Goal: Task Accomplishment & Management: Complete application form

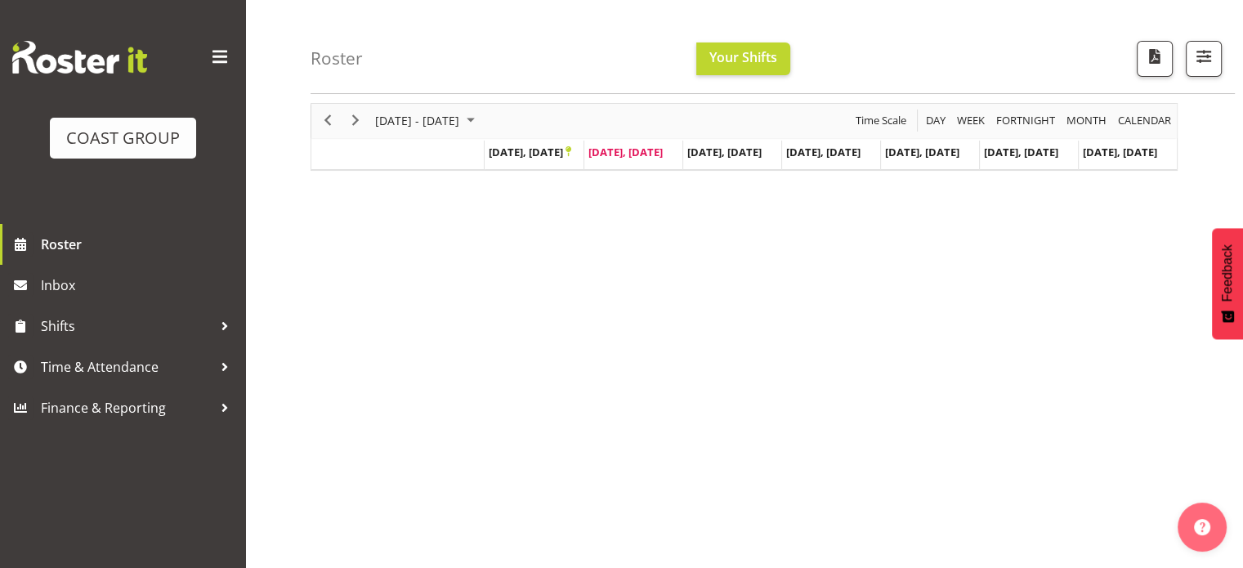
scroll to position [82, 0]
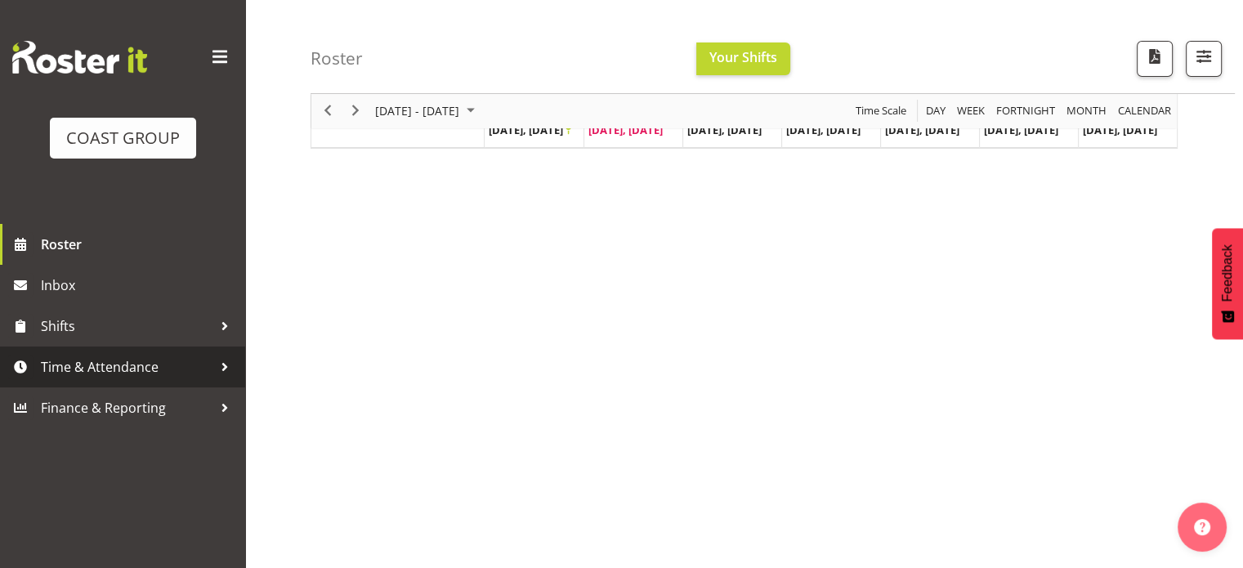
click at [121, 363] on span "Time & Attendance" at bounding box center [127, 367] width 172 height 25
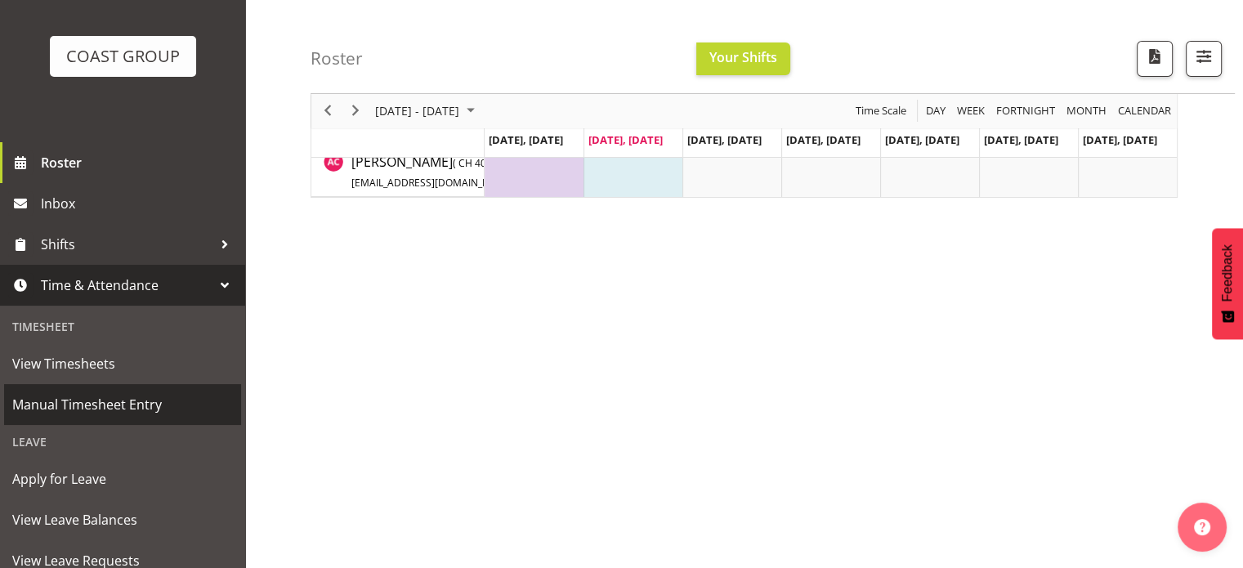
click at [114, 403] on span "Manual Timesheet Entry" at bounding box center [122, 404] width 221 height 25
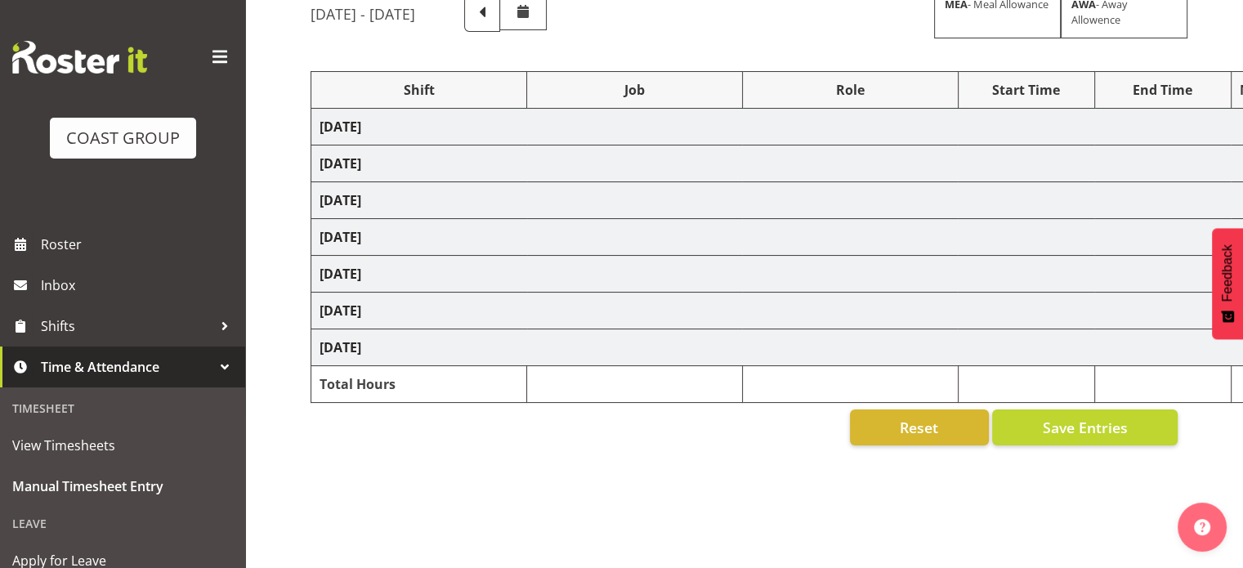
select select "47171"
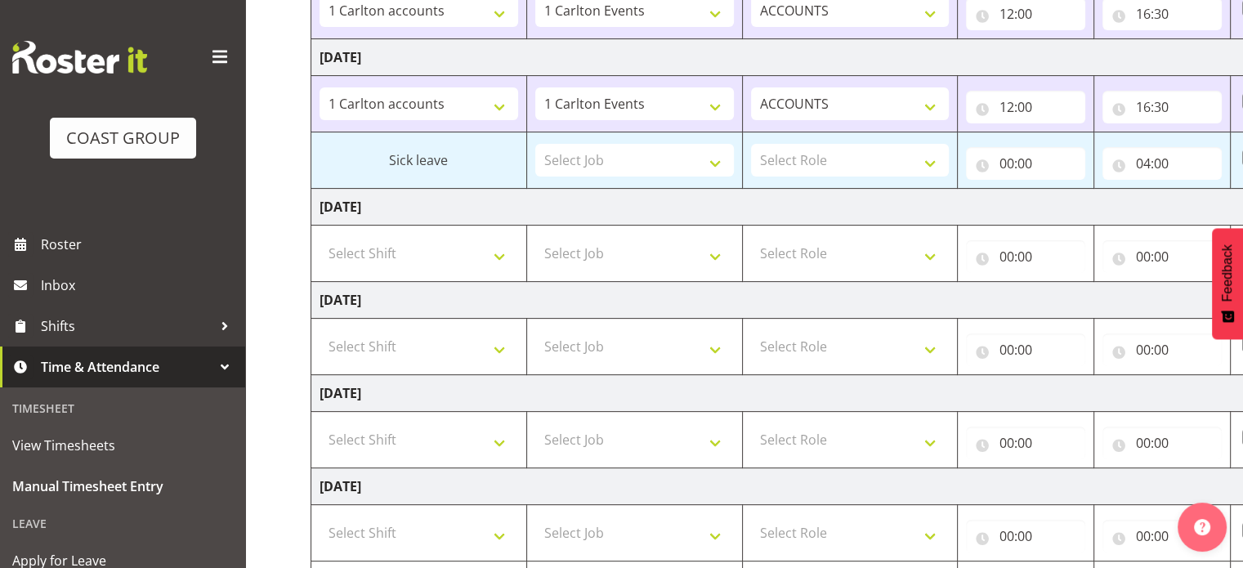
scroll to position [490, 0]
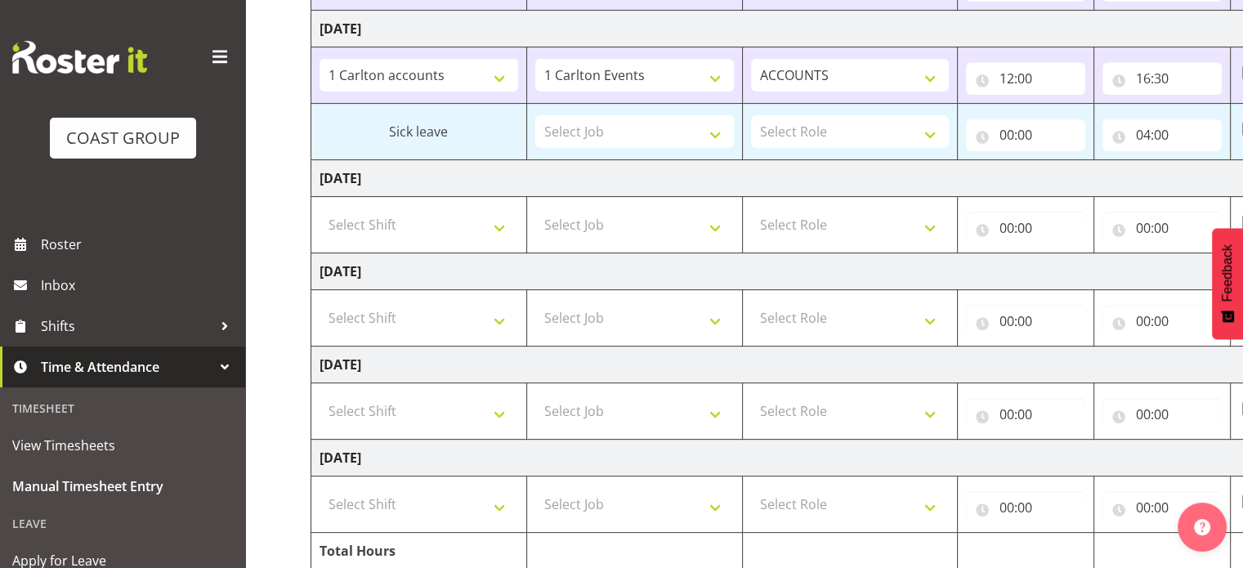
drag, startPoint x: 209, startPoint y: 51, endPoint x: 225, endPoint y: 78, distance: 30.4
click at [211, 55] on span at bounding box center [220, 57] width 26 height 26
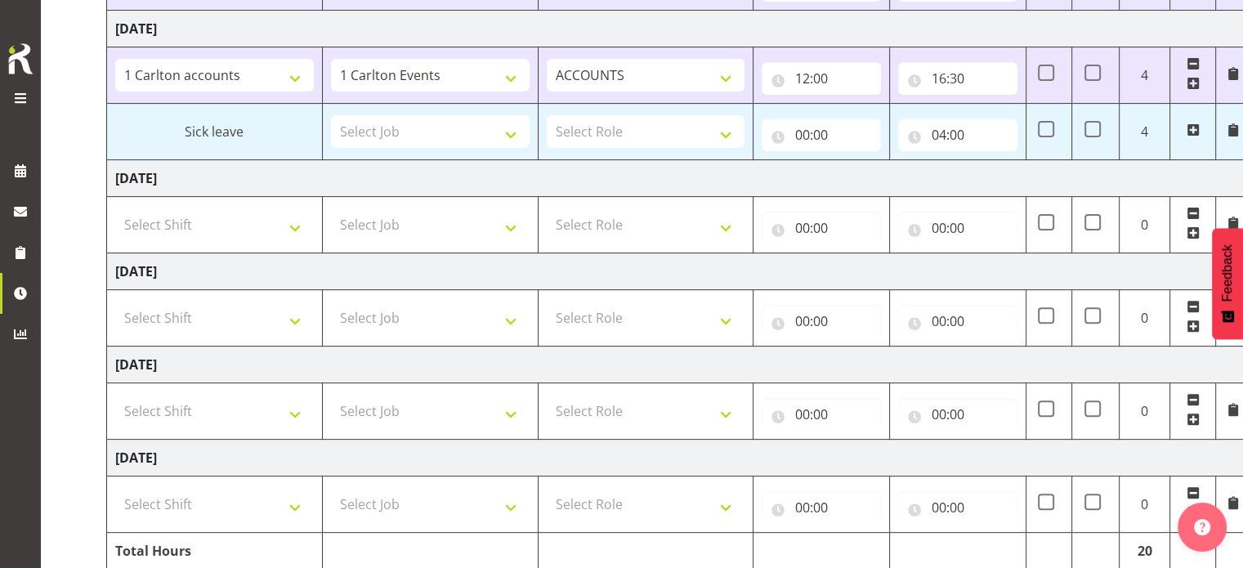
click at [1189, 207] on span at bounding box center [1192, 213] width 13 height 13
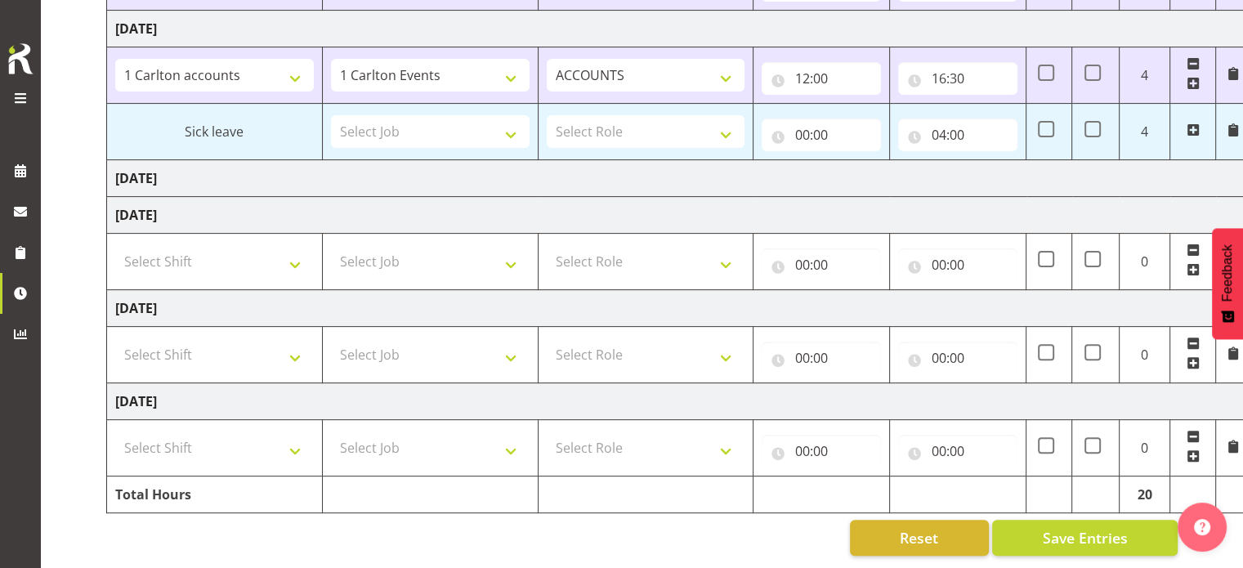
drag, startPoint x: 1195, startPoint y: 247, endPoint x: 1141, endPoint y: 257, distance: 55.8
click at [1192, 247] on span at bounding box center [1192, 249] width 13 height 13
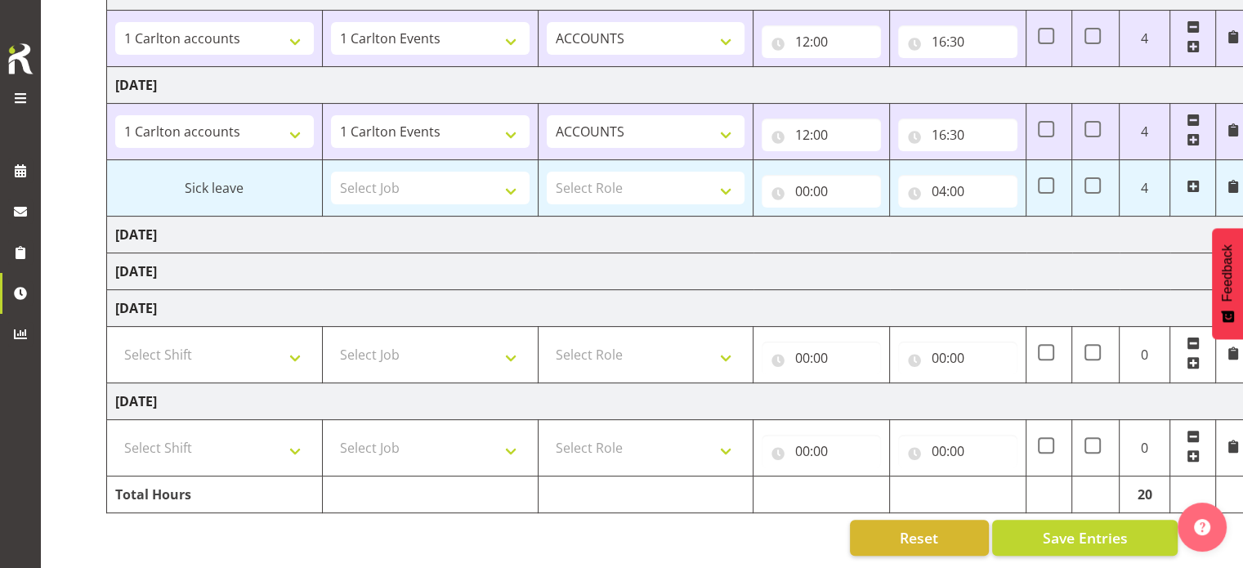
scroll to position [443, 0]
click at [283, 347] on select "Select Shift 1 Carlton Events 1 Carlton accounts ADHB [PERSON_NAME] site Instal…" at bounding box center [214, 354] width 199 height 33
select select "47171"
click at [115, 338] on select "Select Shift 1 Carlton Events 1 Carlton accounts ADHB [PERSON_NAME] site Instal…" at bounding box center [214, 354] width 199 height 33
click at [234, 453] on td "Select Shift 1 Carlton Events 1 Carlton accounts ADHB [PERSON_NAME] site Instal…" at bounding box center [215, 448] width 216 height 56
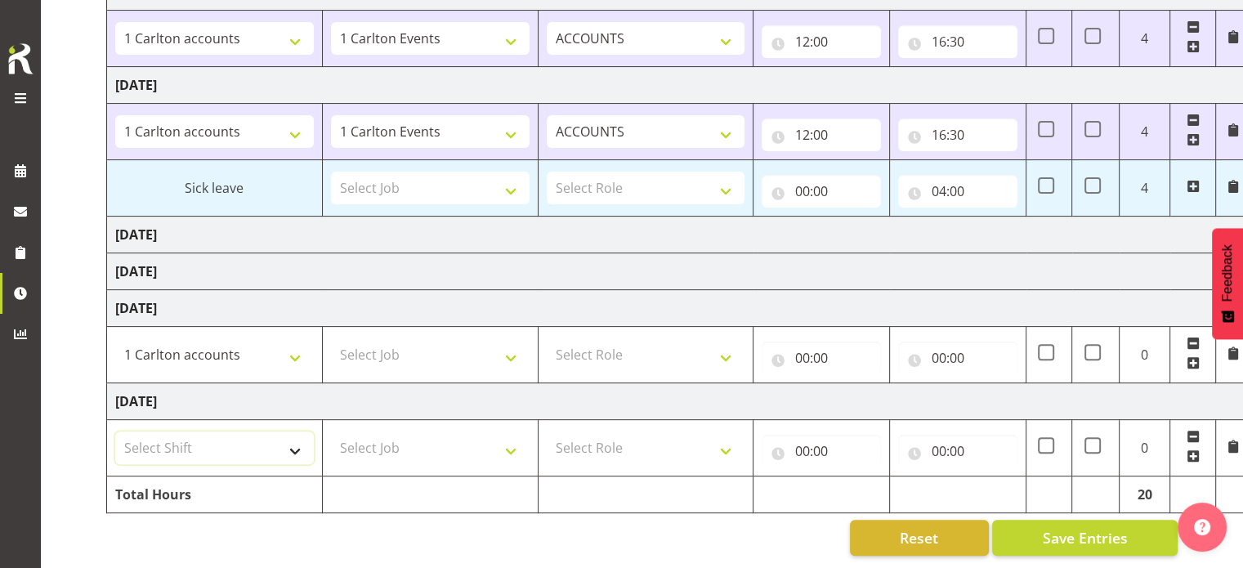
click at [290, 437] on select "Select Shift 1 Carlton Events 1 Carlton accounts ADHB [PERSON_NAME] site Instal…" at bounding box center [214, 447] width 199 height 33
select select "47171"
click at [115, 431] on select "Select Shift 1 Carlton Events 1 Carlton accounts ADHB [PERSON_NAME] site Instal…" at bounding box center [214, 447] width 199 height 33
click at [500, 355] on select "Select Job 1 Carlton Events 1 [PERSON_NAME][GEOGRAPHIC_DATA] 1 [PERSON_NAME][GE…" at bounding box center [430, 354] width 199 height 33
select select "7030"
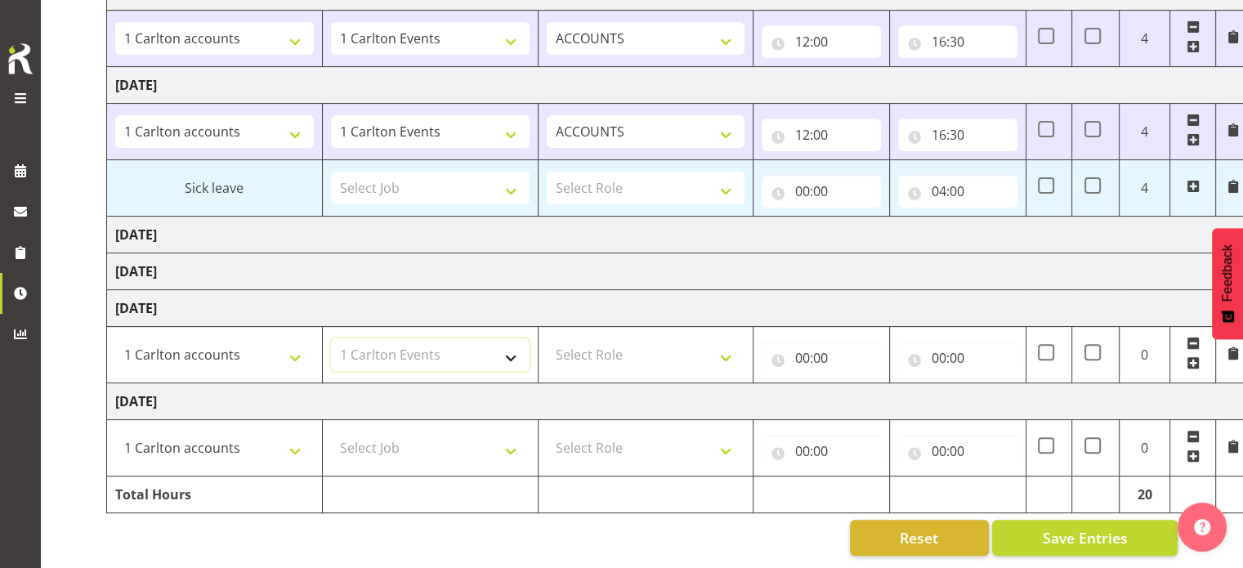
click at [331, 338] on select "Select Job 1 Carlton Events 1 [PERSON_NAME][GEOGRAPHIC_DATA] 1 [PERSON_NAME][GE…" at bounding box center [430, 354] width 199 height 33
click at [459, 431] on select "Select Job 1 Carlton Events 1 [PERSON_NAME][GEOGRAPHIC_DATA] 1 [PERSON_NAME][GE…" at bounding box center [430, 447] width 199 height 33
select select "7030"
click at [331, 431] on select "Select Job 1 Carlton Events 1 [PERSON_NAME][GEOGRAPHIC_DATA] 1 [PERSON_NAME][GE…" at bounding box center [430, 447] width 199 height 33
click at [681, 342] on select "Select Role ACCOUNTS" at bounding box center [646, 354] width 199 height 33
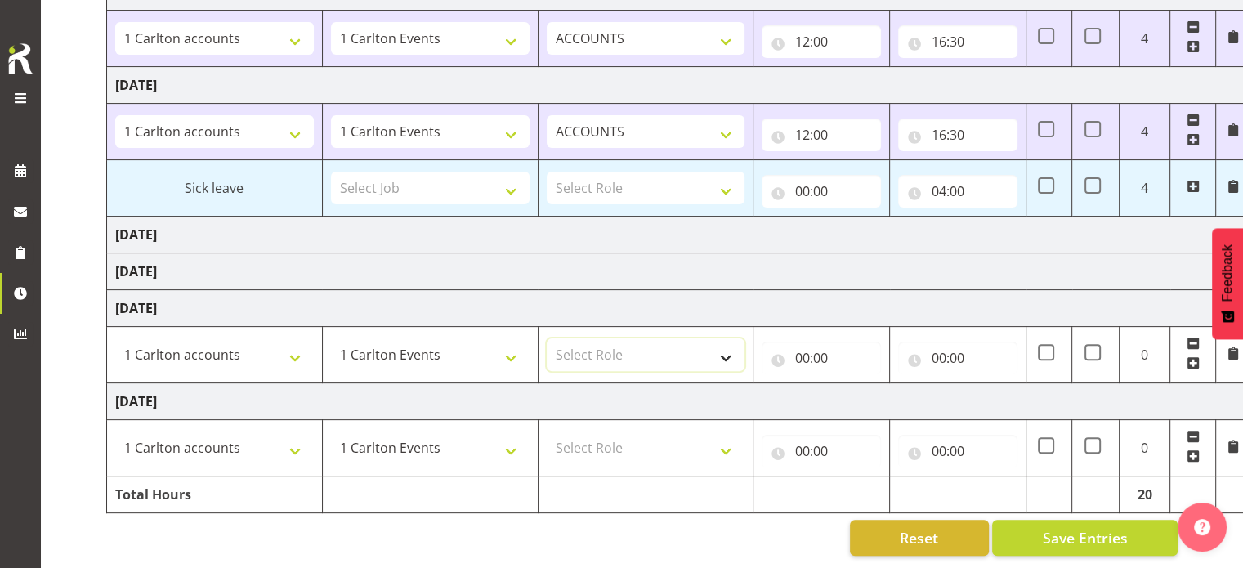
select select "204"
click at [547, 338] on select "Select Role ACCOUNTS" at bounding box center [646, 354] width 199 height 33
click at [640, 434] on select "Select Role ACCOUNTS" at bounding box center [646, 447] width 199 height 33
select select "204"
click at [547, 431] on select "Select Role ACCOUNTS" at bounding box center [646, 447] width 199 height 33
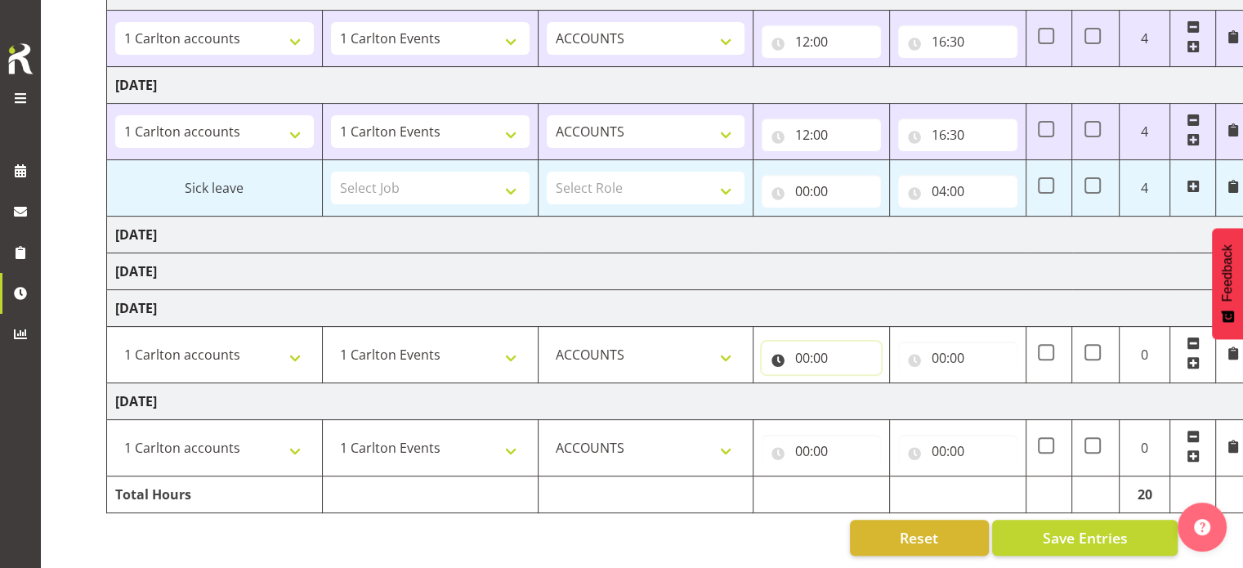
click at [831, 355] on input "00:00" at bounding box center [820, 358] width 119 height 33
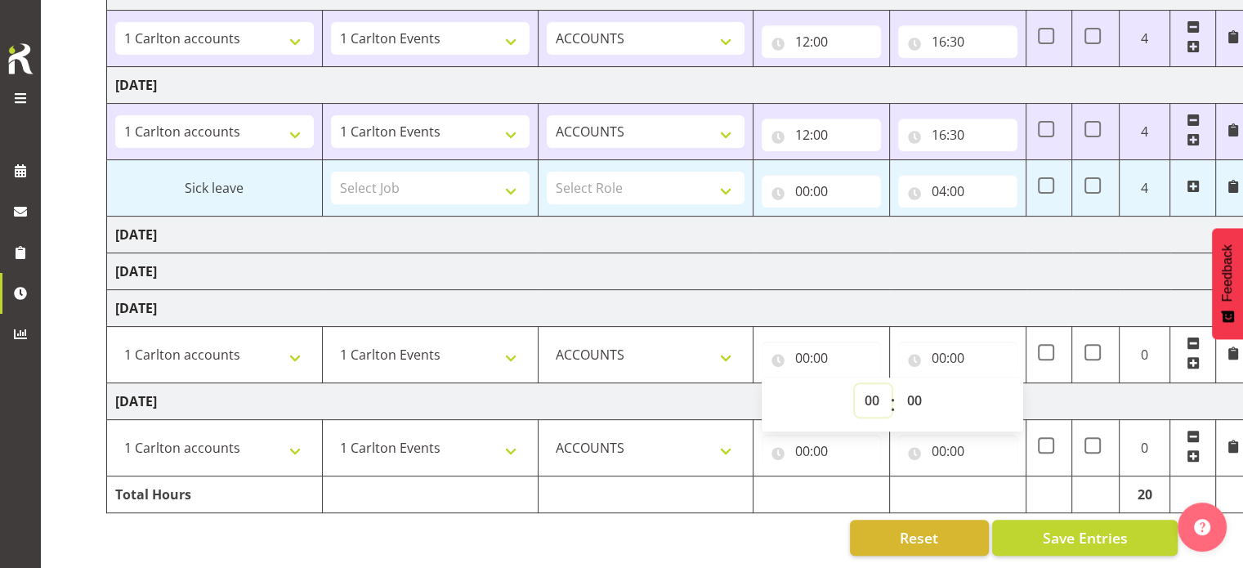
click at [866, 386] on select "00 01 02 03 04 05 06 07 08 09 10 11 12 13 14 15 16 17 18 19 20 21 22 23" at bounding box center [873, 400] width 37 height 33
select select "8"
type input "08:00"
click at [953, 346] on input "00:00" at bounding box center [957, 358] width 119 height 33
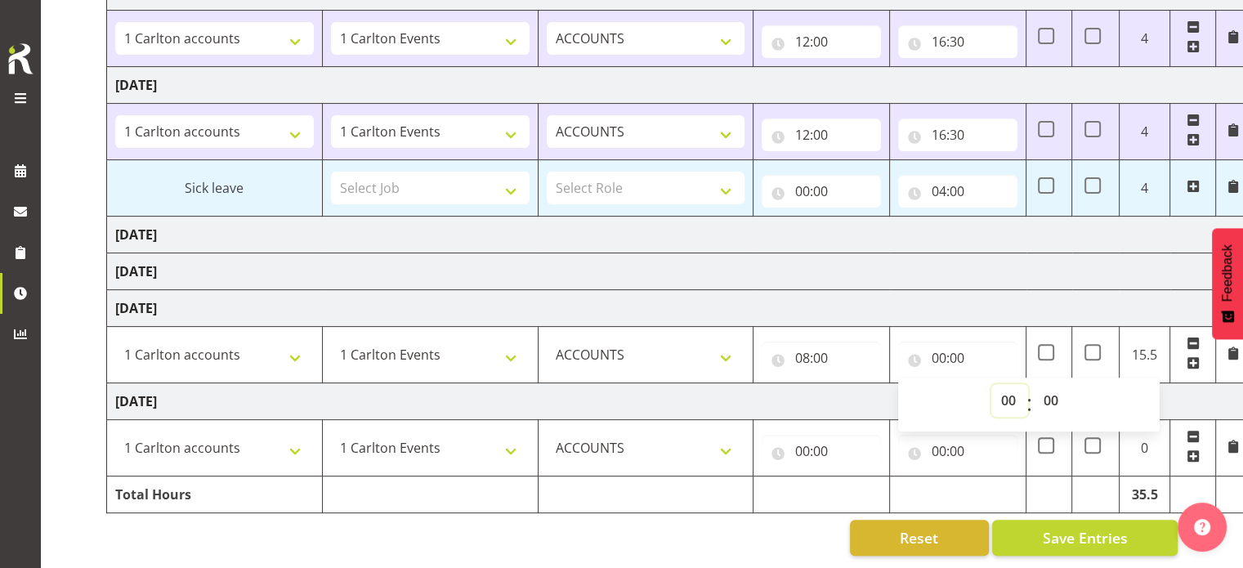
click at [1001, 391] on select "00 01 02 03 04 05 06 07 08 09 10 11 12 13 14 15 16 17 18 19 20 21 22 23" at bounding box center [1009, 400] width 37 height 33
select select "16"
click at [991, 384] on select "00 01 02 03 04 05 06 07 08 09 10 11 12 13 14 15 16 17 18 19 20 21 22 23" at bounding box center [1009, 400] width 37 height 33
type input "16:00"
select select "30"
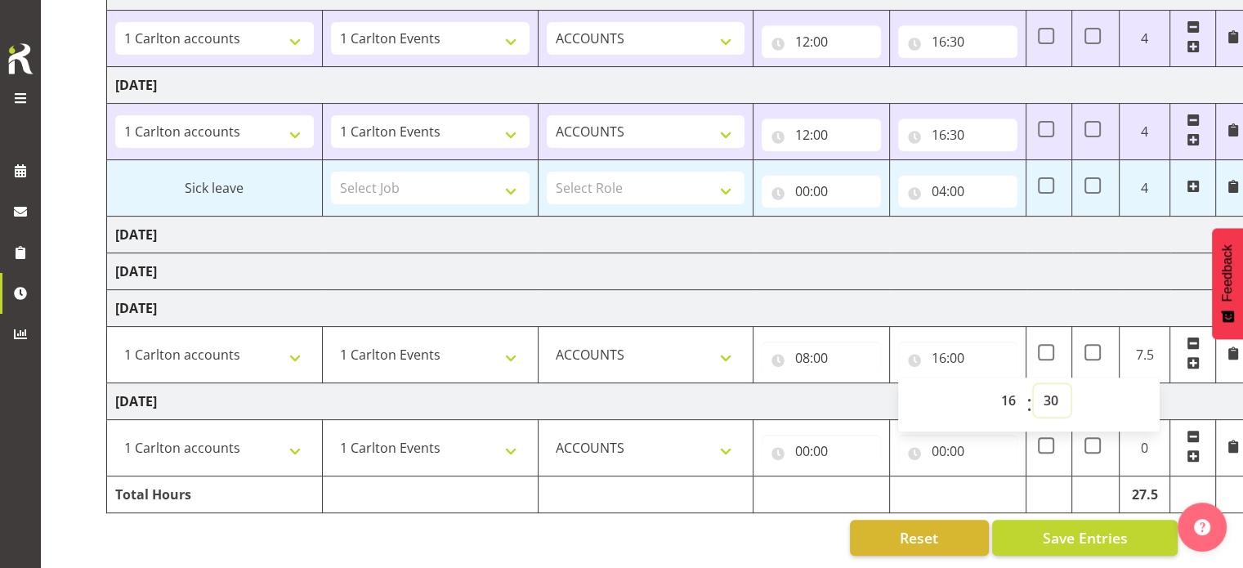
type input "16:30"
click at [813, 444] on input "00:00" at bounding box center [820, 451] width 119 height 33
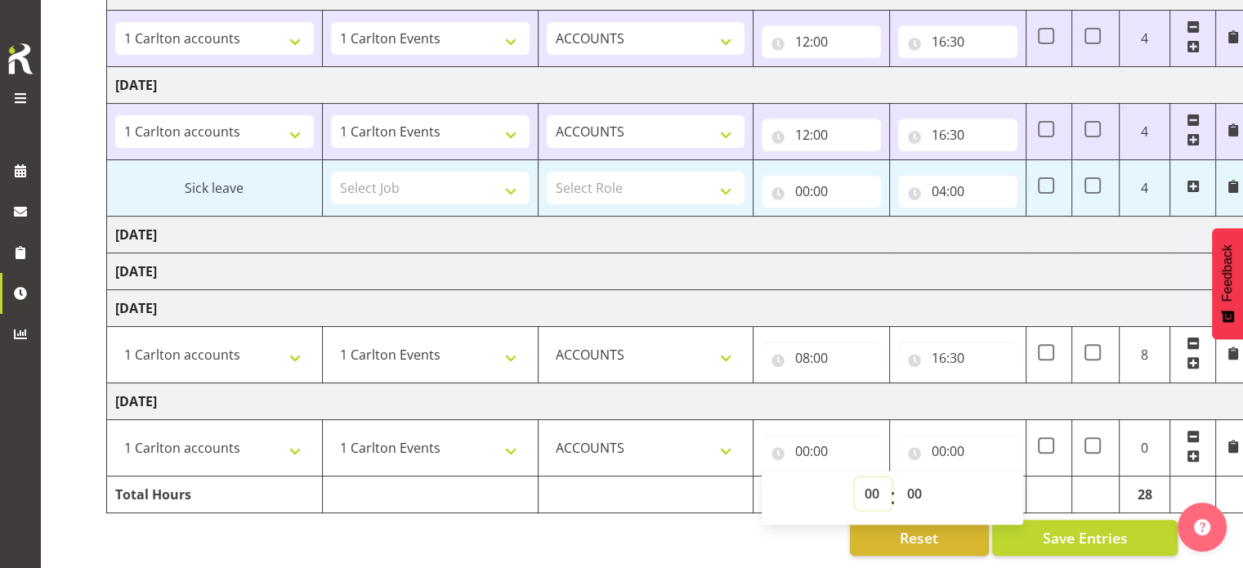
click at [869, 484] on select "00 01 02 03 04 05 06 07 08 09 10 11 12 13 14 15 16 17 18 19 20 21 22 23" at bounding box center [873, 493] width 37 height 33
select select "7"
type input "07:00"
click at [945, 398] on td "[DATE]" at bounding box center [678, 401] width 1143 height 37
click at [939, 443] on input "00:00" at bounding box center [957, 451] width 119 height 33
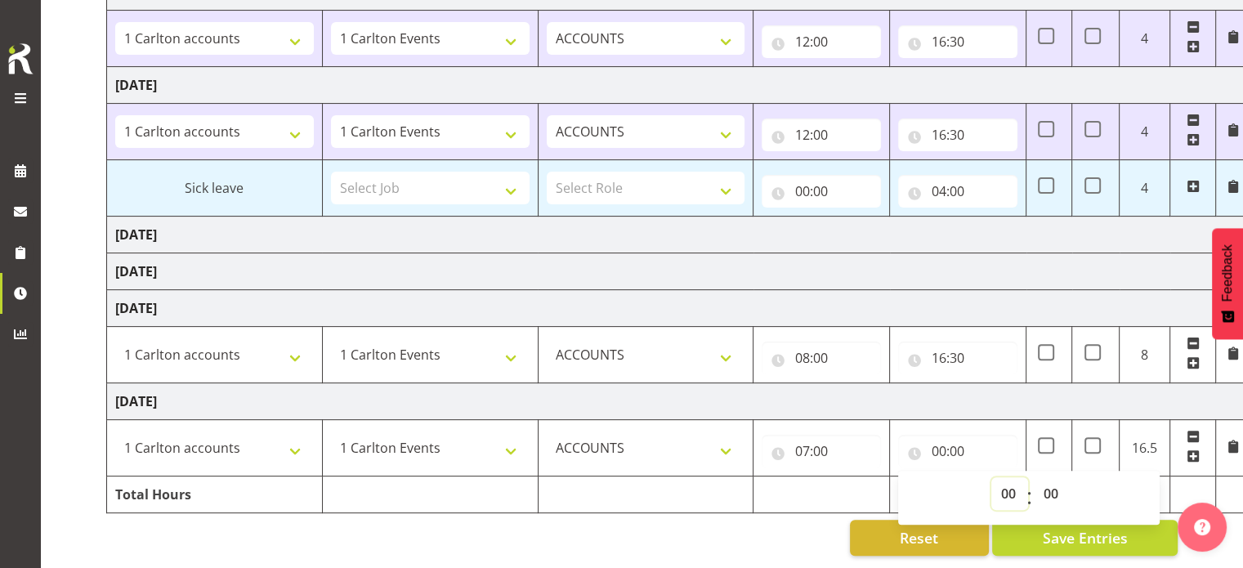
click at [1003, 480] on select "00 01 02 03 04 05 06 07 08 09 10 11 12 13 14 15 16 17 18 19 20 21 22 23" at bounding box center [1009, 493] width 37 height 33
select select "15"
click at [991, 477] on select "00 01 02 03 04 05 06 07 08 09 10 11 12 13 14 15 16 17 18 19 20 21 22 23" at bounding box center [1009, 493] width 37 height 33
type input "15:00"
select select "30"
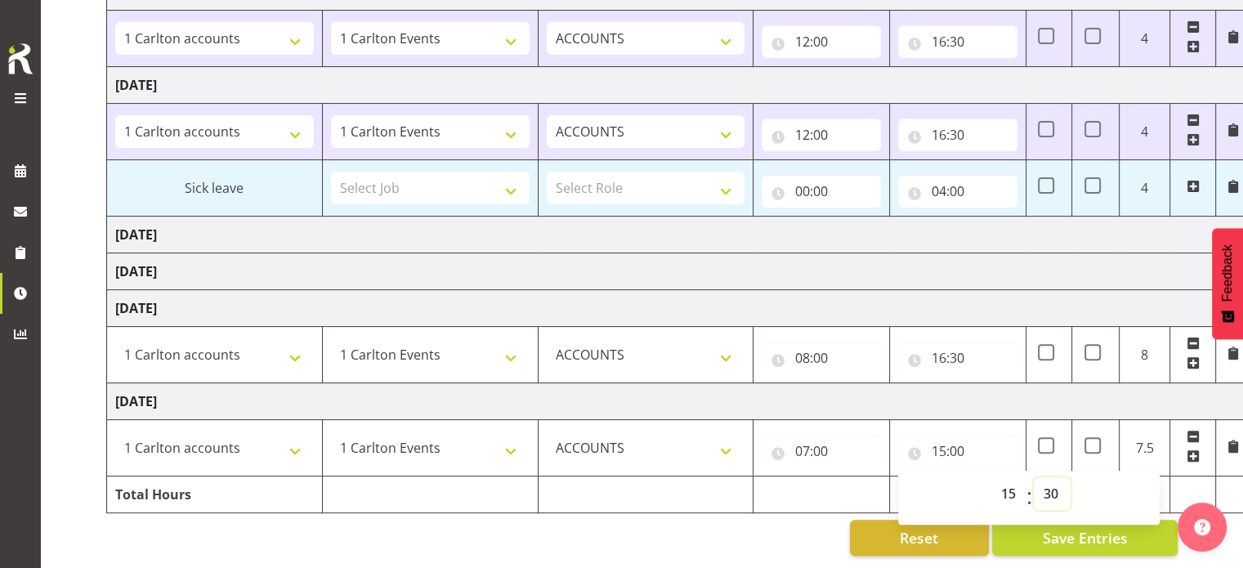
type input "15:30"
drag, startPoint x: 895, startPoint y: 303, endPoint x: 884, endPoint y: 291, distance: 16.2
click at [885, 291] on td "[DATE]" at bounding box center [678, 308] width 1143 height 37
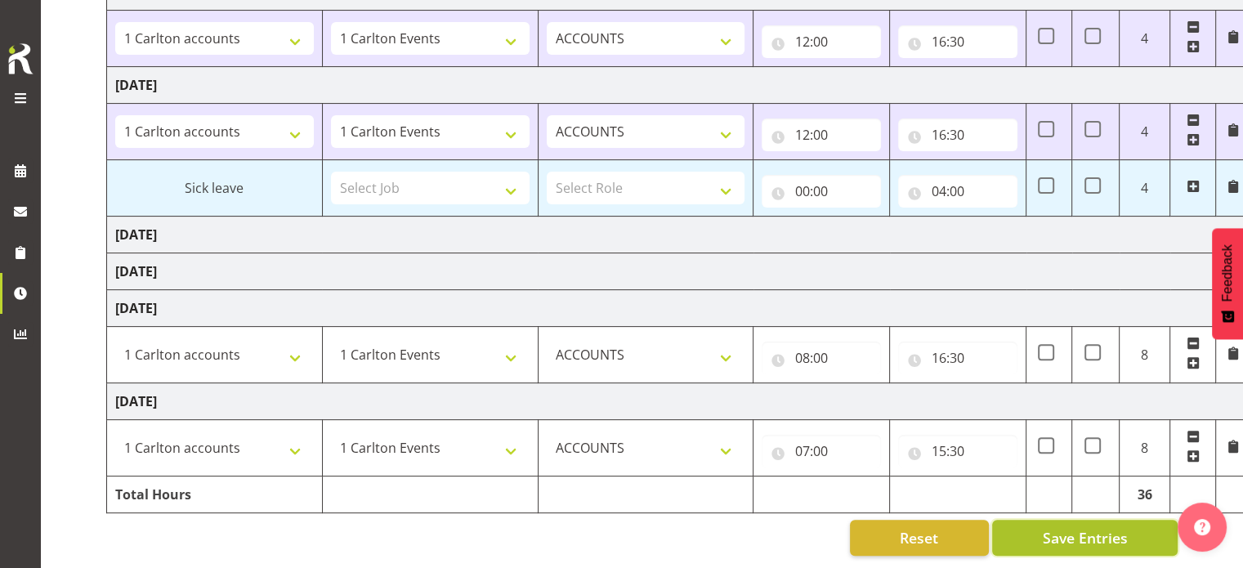
click at [1065, 527] on span "Save Entries" at bounding box center [1084, 537] width 85 height 21
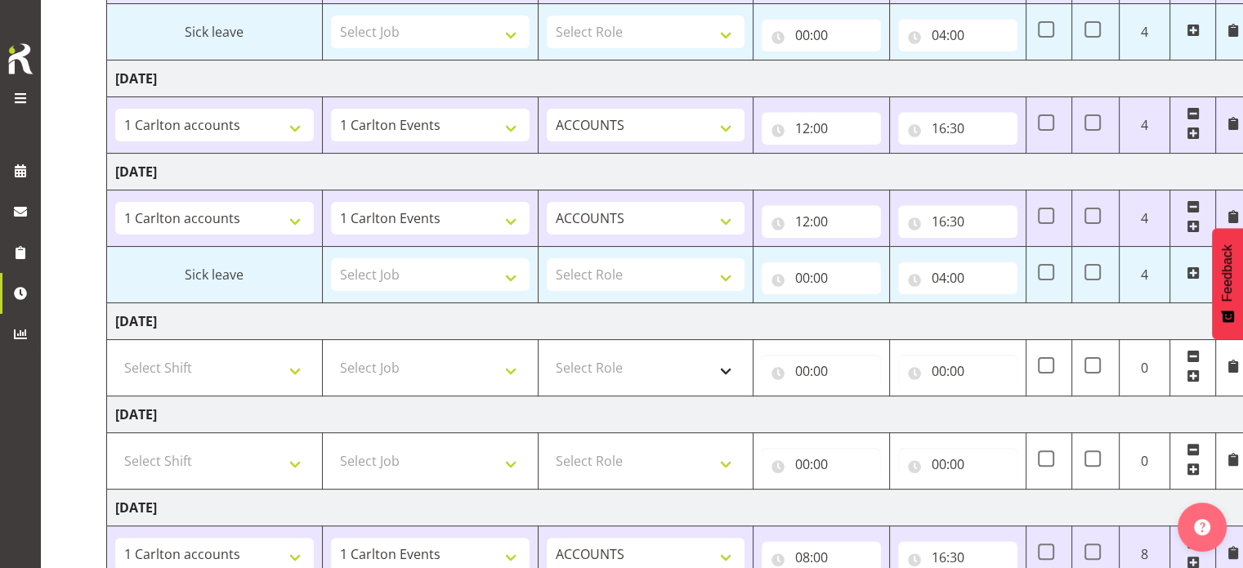
scroll to position [65, 0]
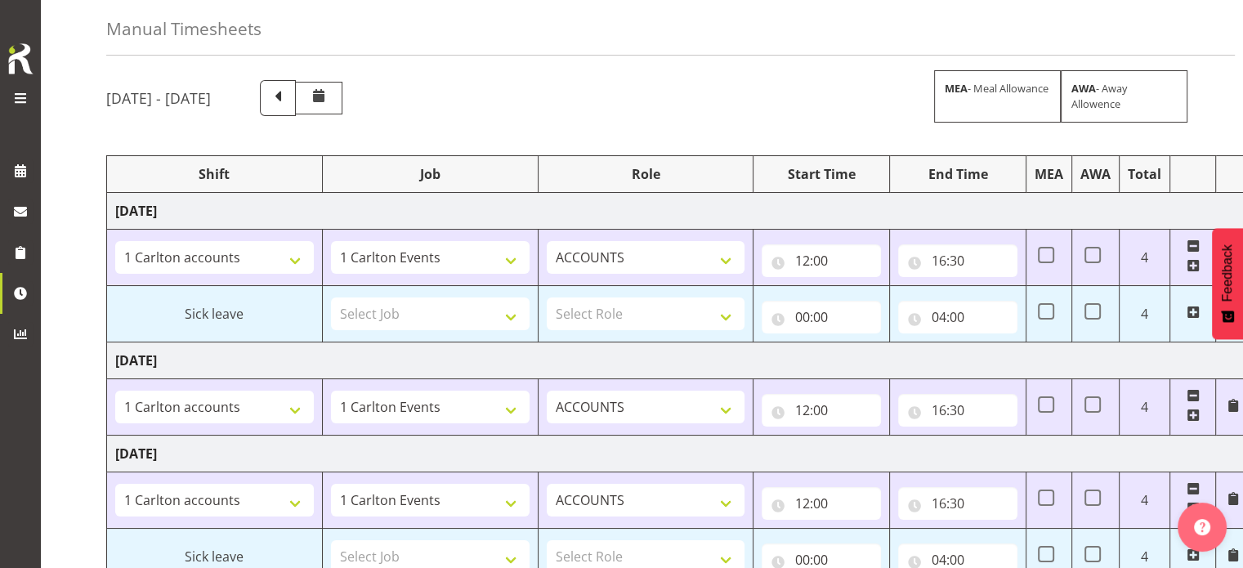
drag, startPoint x: 11, startPoint y: 91, endPoint x: 36, endPoint y: 112, distance: 33.1
click at [13, 92] on span at bounding box center [21, 98] width 20 height 20
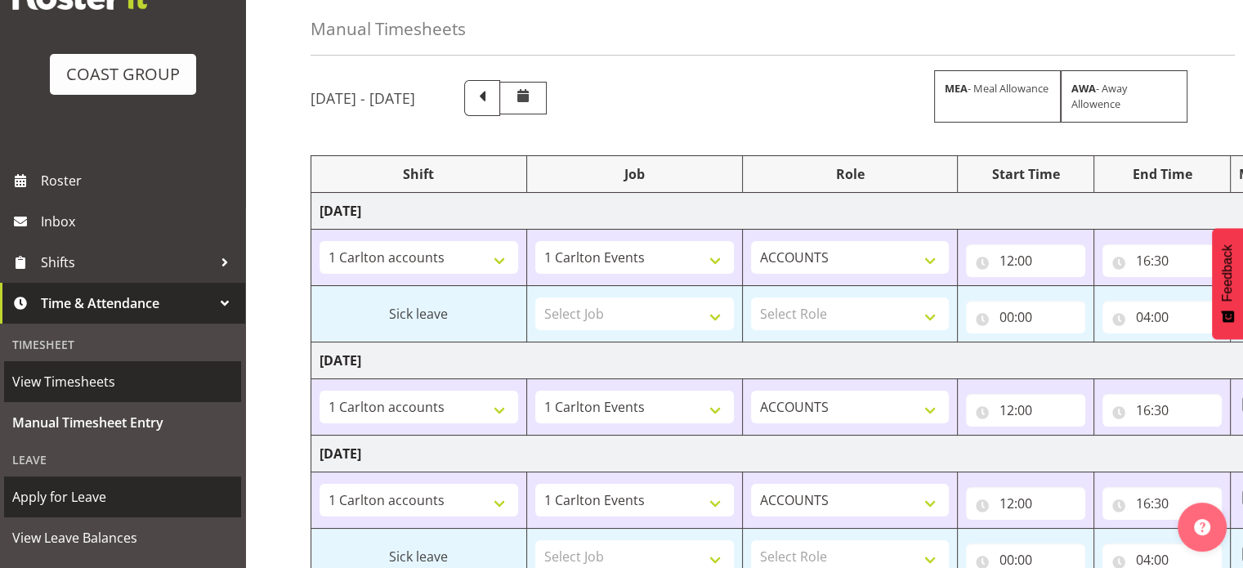
scroll to position [163, 0]
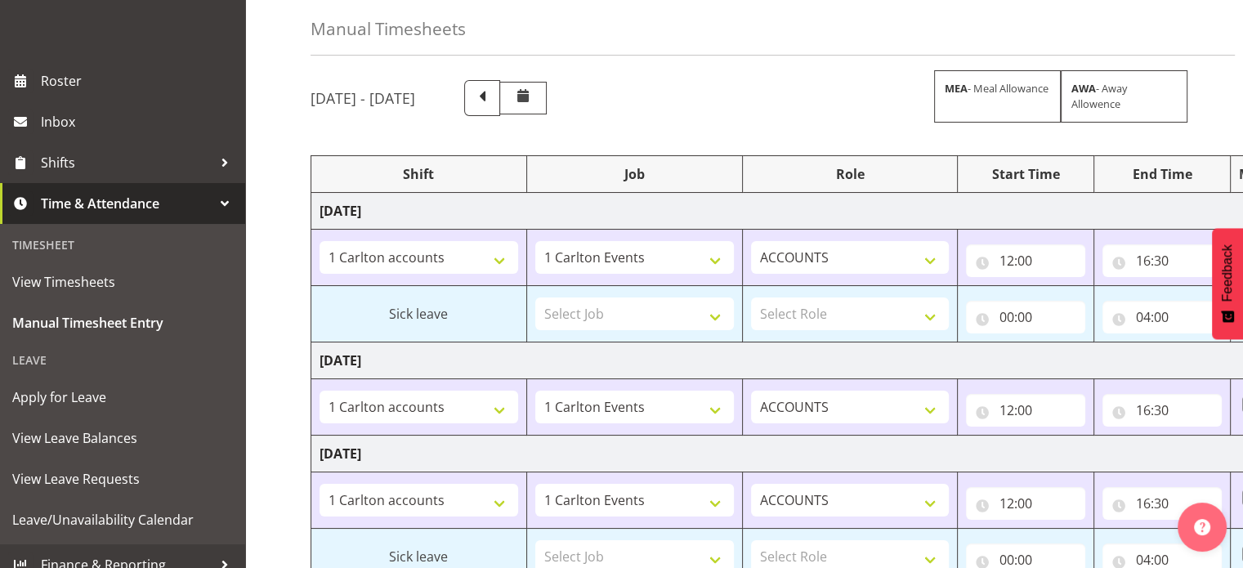
click at [74, 359] on div "Leave" at bounding box center [122, 359] width 237 height 33
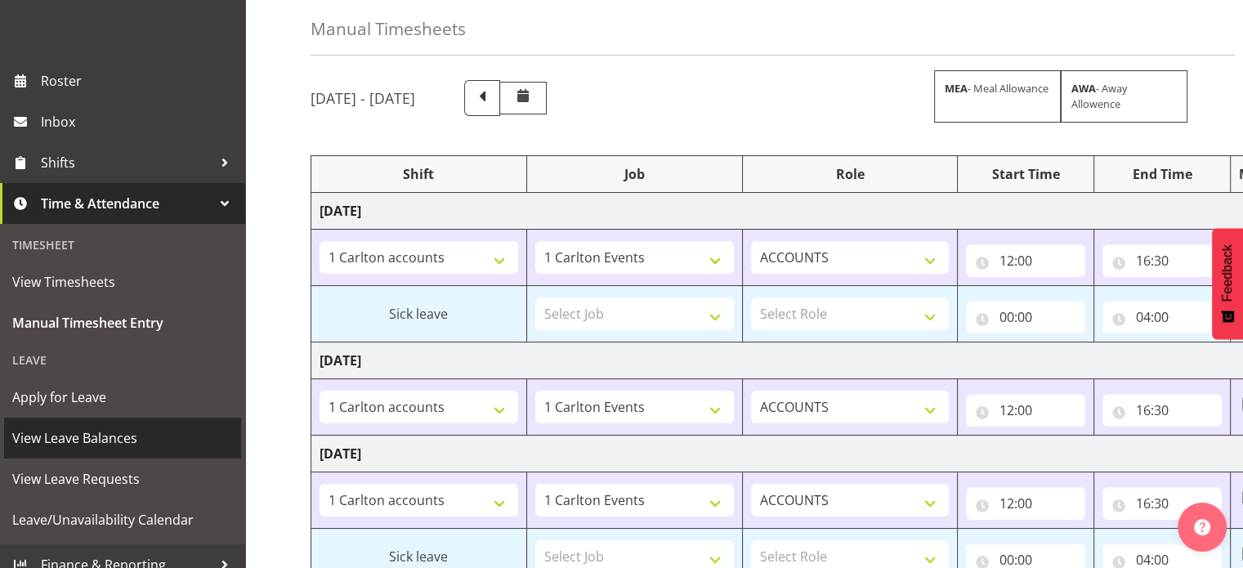
click at [69, 436] on span "View Leave Balances" at bounding box center [122, 438] width 221 height 25
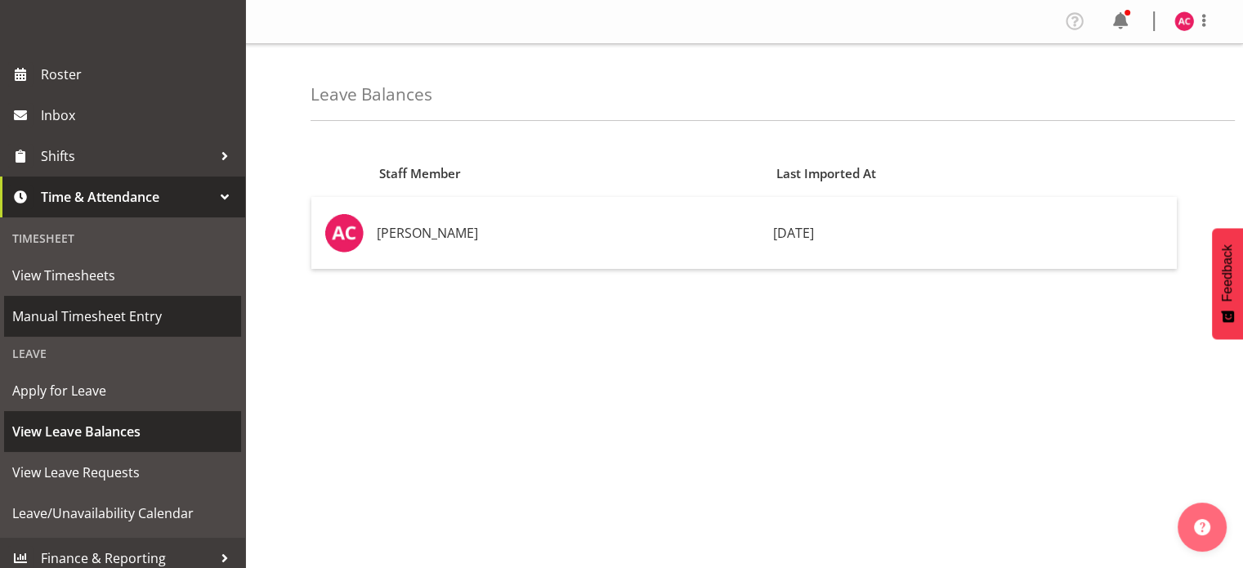
scroll to position [180, 0]
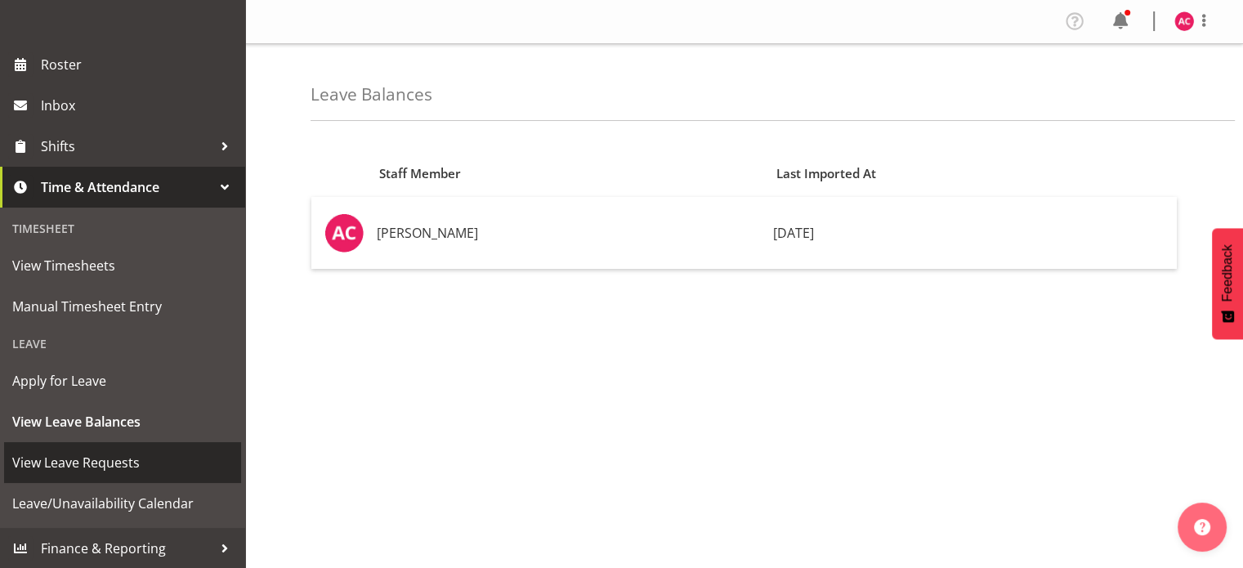
click at [68, 453] on span "View Leave Requests" at bounding box center [122, 462] width 221 height 25
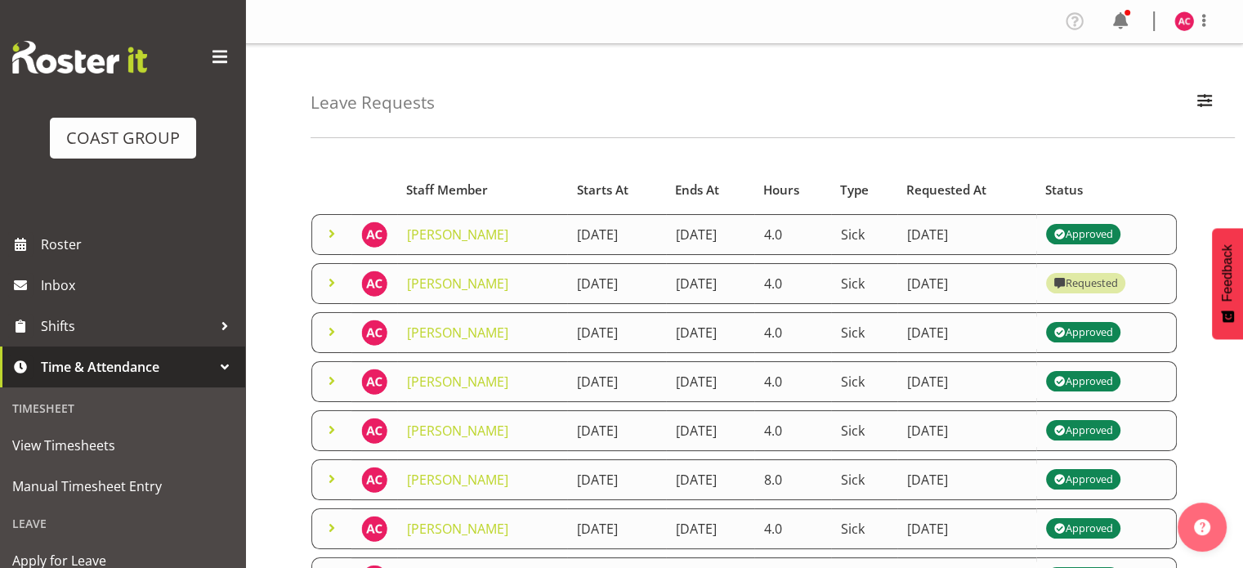
click at [327, 273] on span at bounding box center [332, 283] width 20 height 20
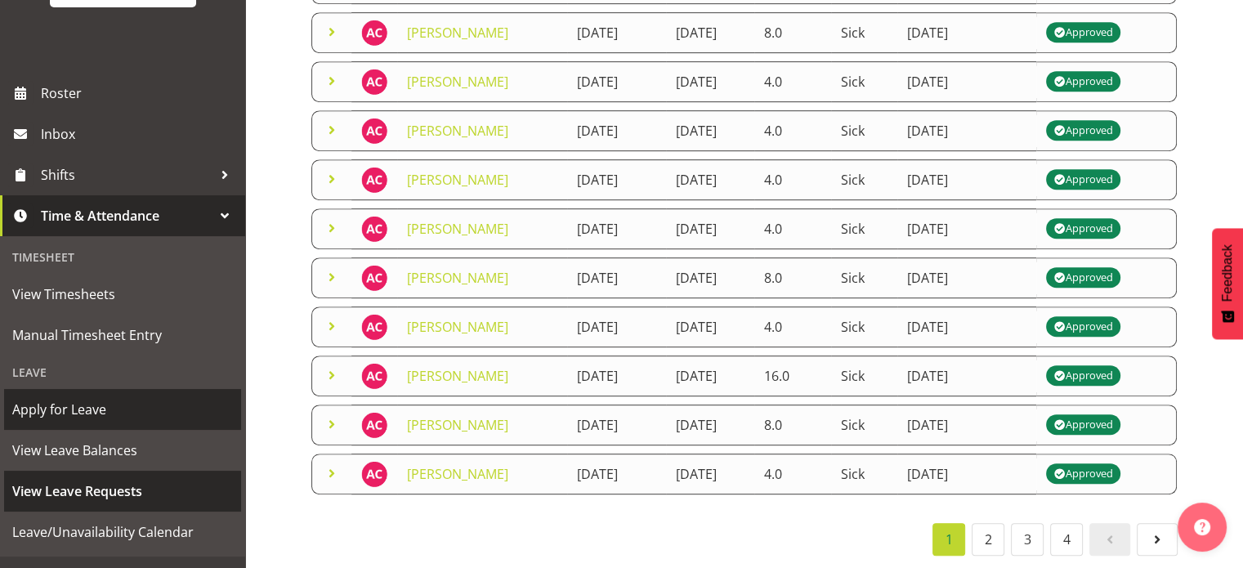
scroll to position [180, 0]
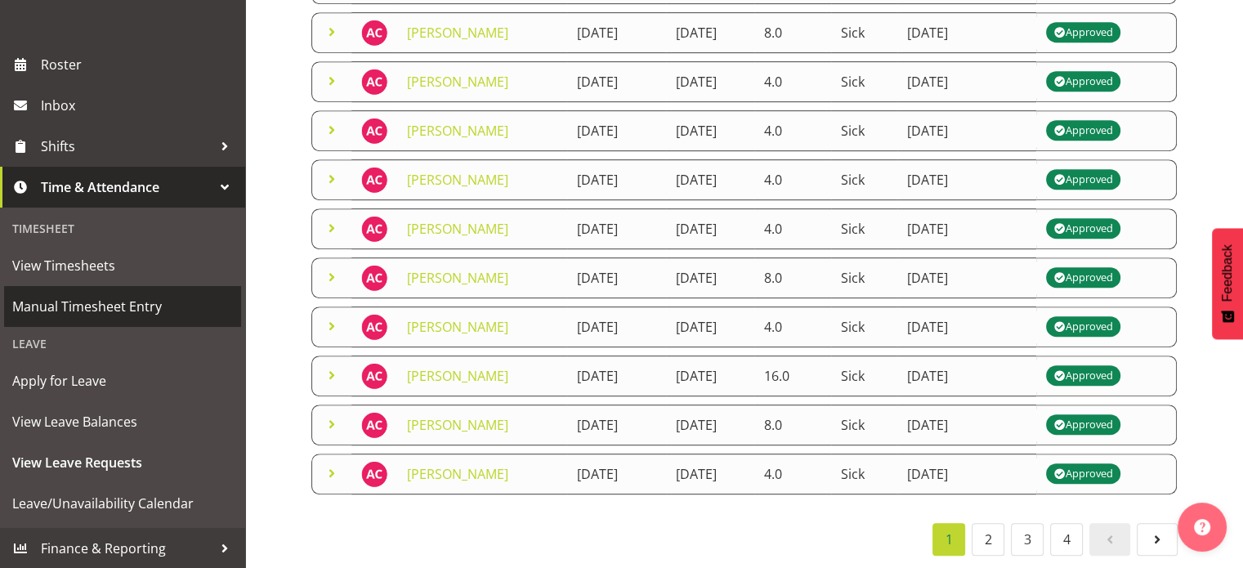
click at [85, 306] on span "Manual Timesheet Entry" at bounding box center [122, 306] width 221 height 25
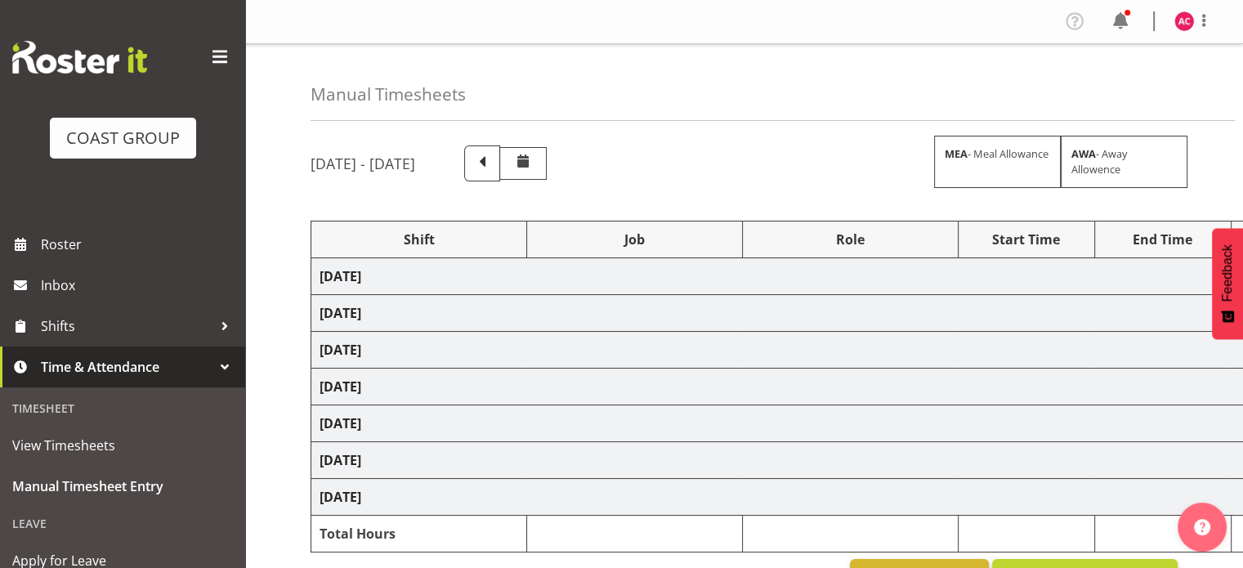
select select "47171"
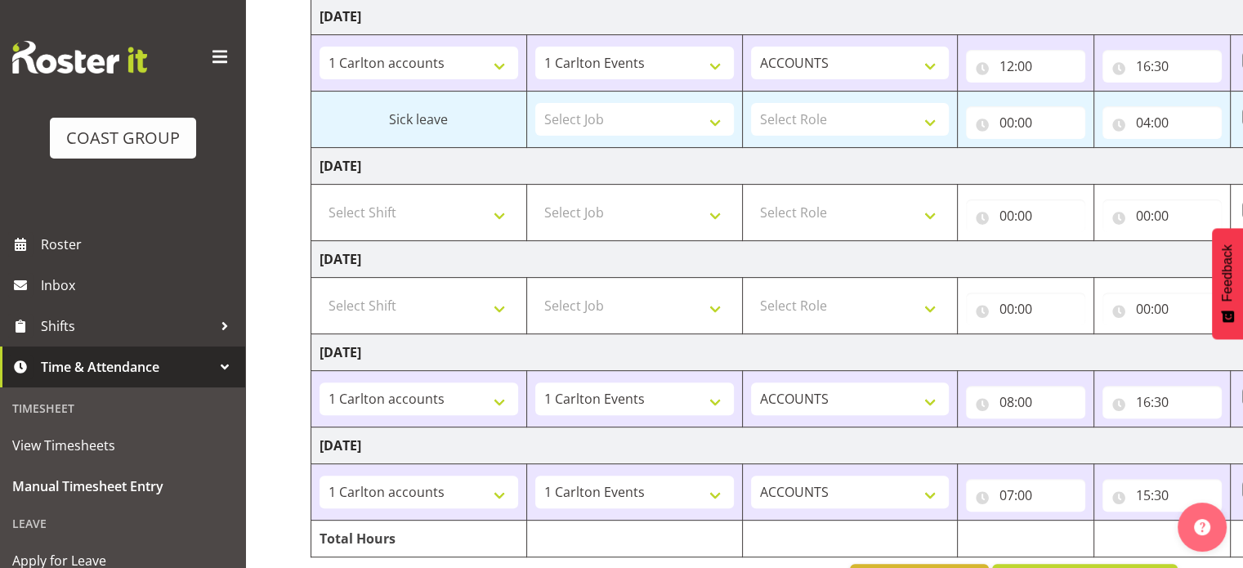
scroll to position [529, 0]
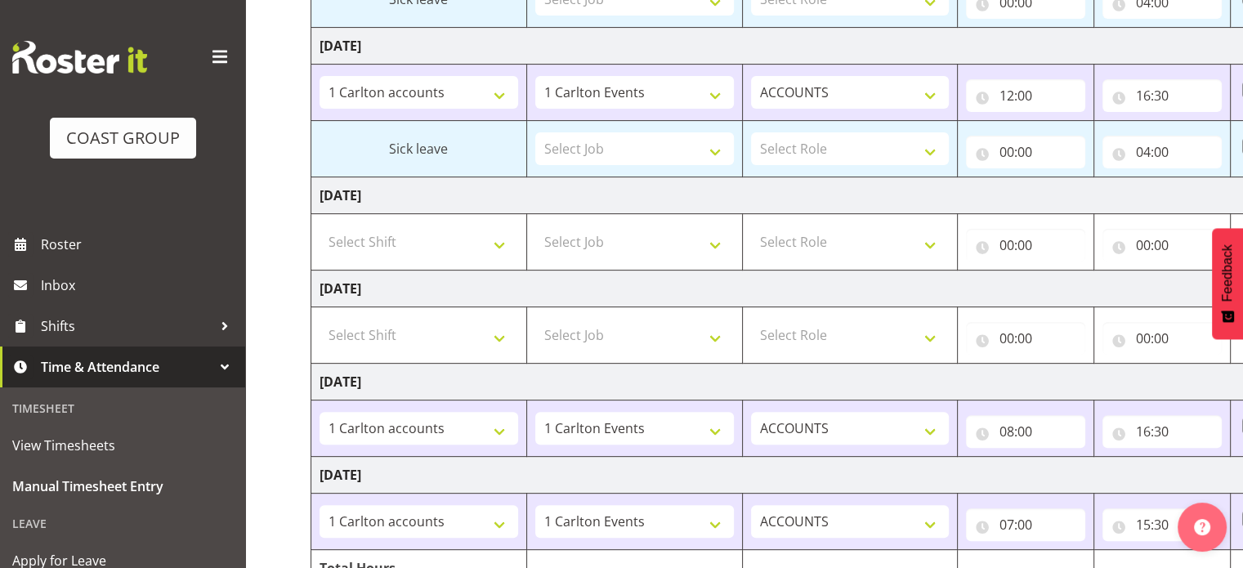
click at [208, 52] on span at bounding box center [220, 57] width 26 height 26
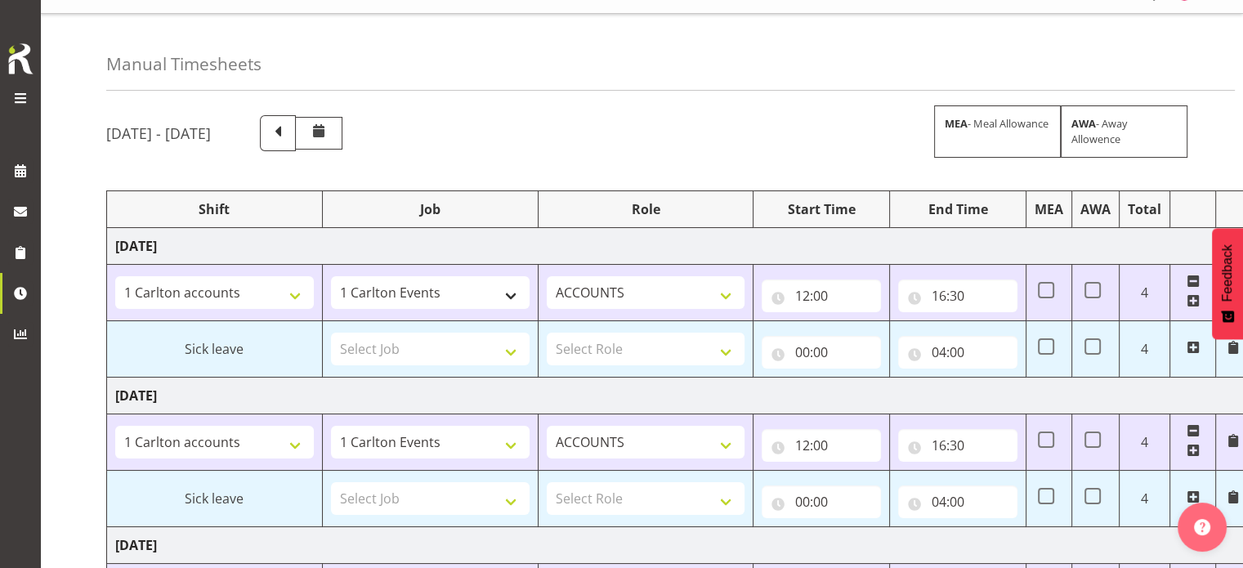
scroll to position [0, 0]
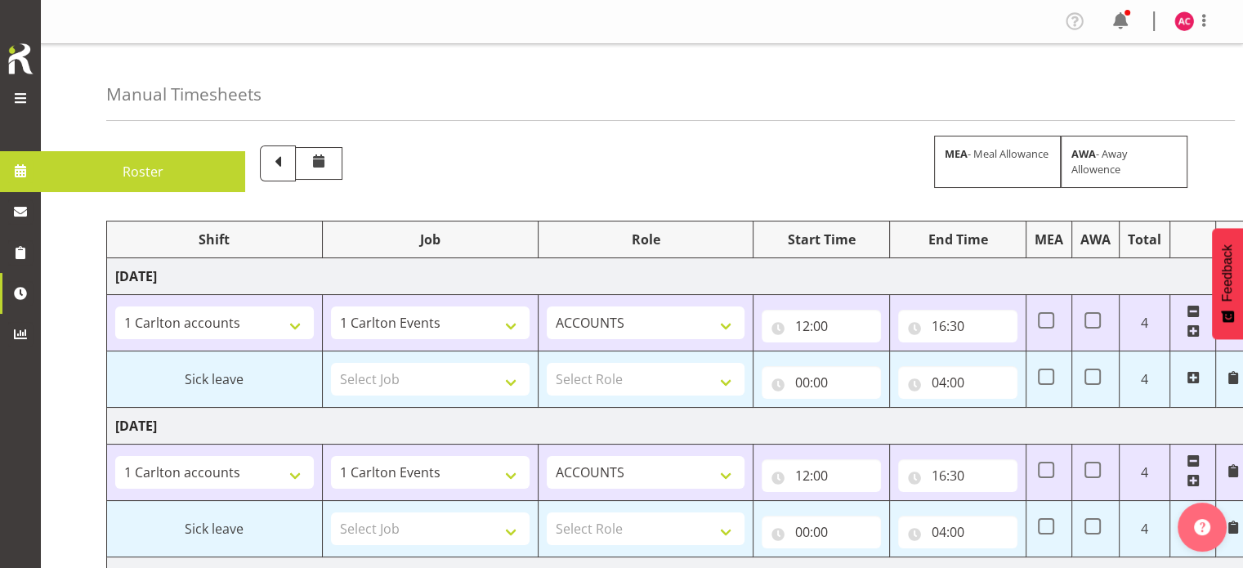
drag, startPoint x: 16, startPoint y: 105, endPoint x: 26, endPoint y: 105, distance: 9.8
click at [19, 105] on span at bounding box center [21, 98] width 20 height 20
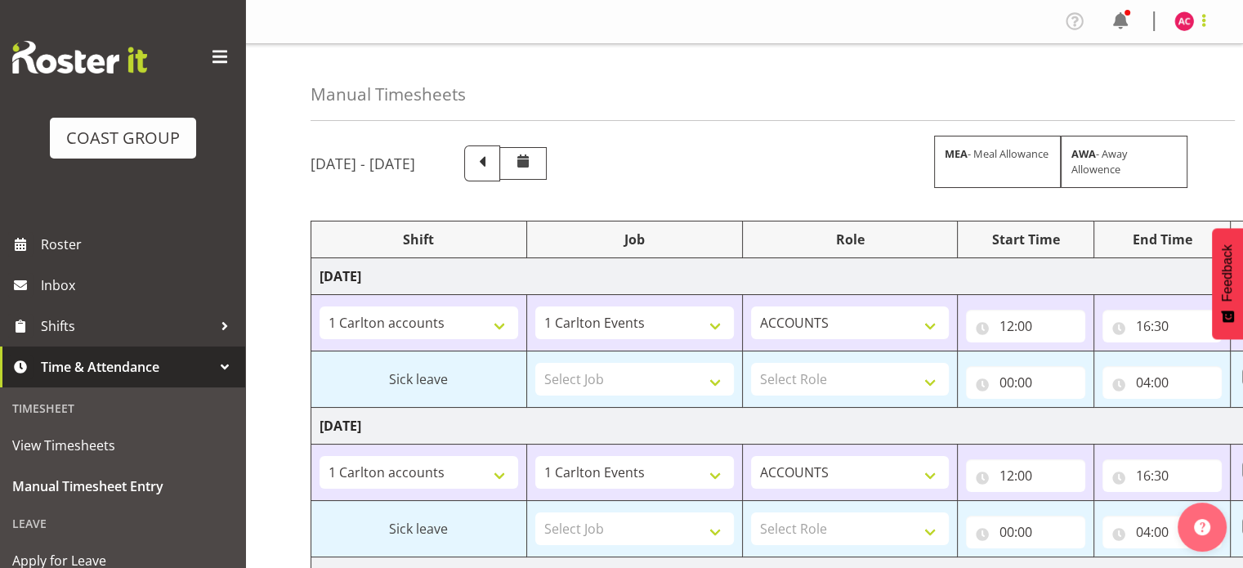
click at [1203, 19] on span at bounding box center [1204, 21] width 20 height 20
click at [1122, 81] on link "Log Out" at bounding box center [1134, 85] width 157 height 29
